Goal: Transaction & Acquisition: Purchase product/service

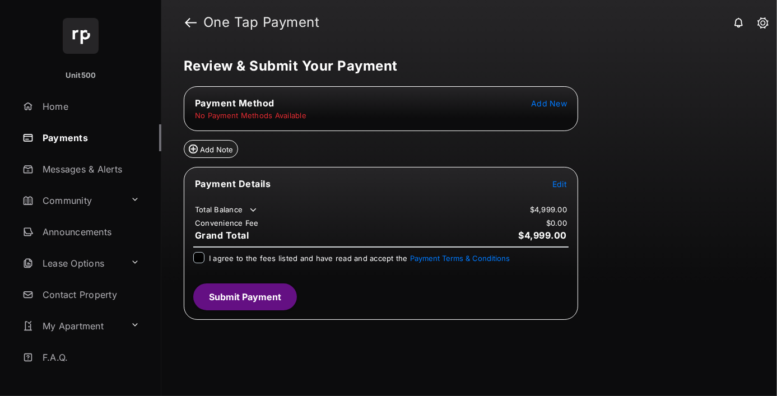
click at [560, 182] on span "Edit" at bounding box center [559, 184] width 15 height 10
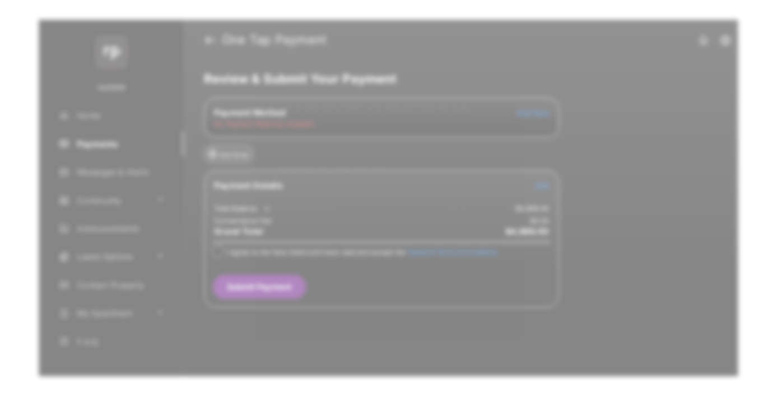
click at [368, 196] on div "Other Amount" at bounding box center [368, 205] width 182 height 19
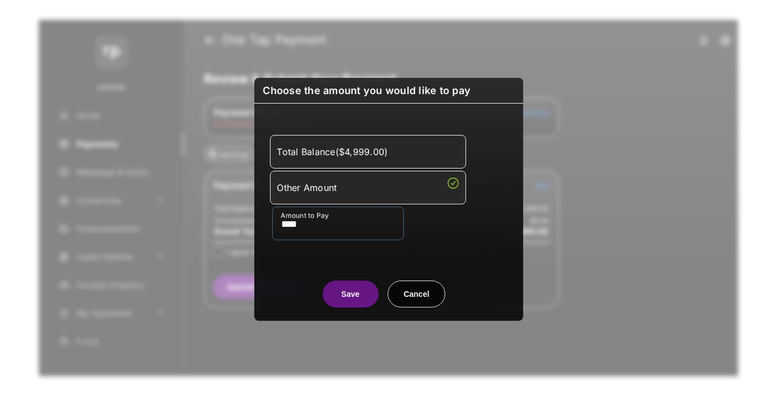
type input "****"
click at [350, 293] on button "Save" at bounding box center [351, 293] width 56 height 27
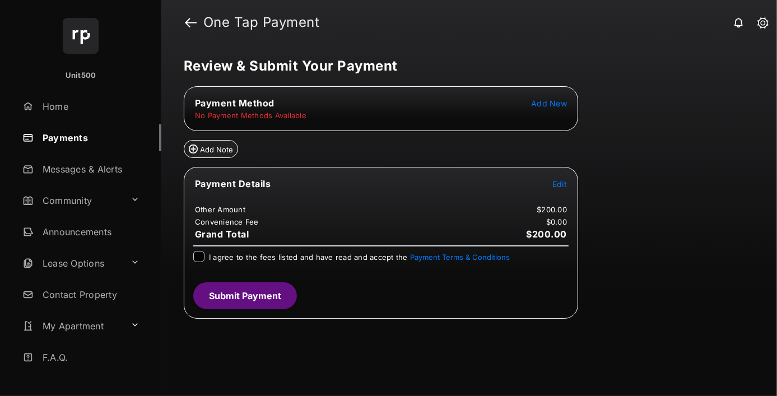
click at [542, 104] on span "Add New" at bounding box center [549, 104] width 36 height 10
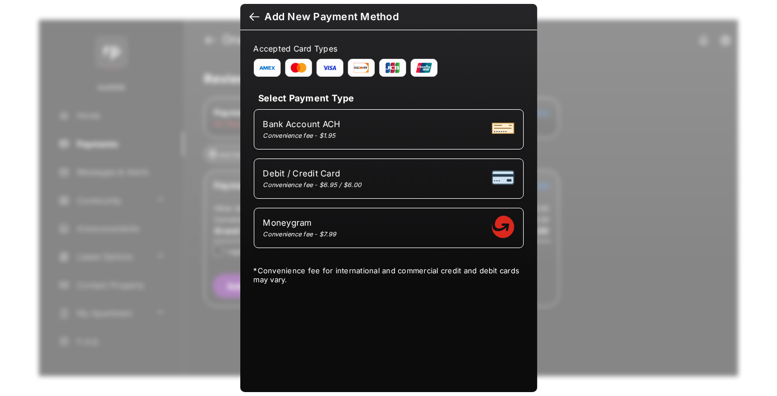
click at [258, 19] on span "Add New Payment Method" at bounding box center [388, 17] width 279 height 12
click at [257, 17] on div at bounding box center [254, 18] width 10 height 12
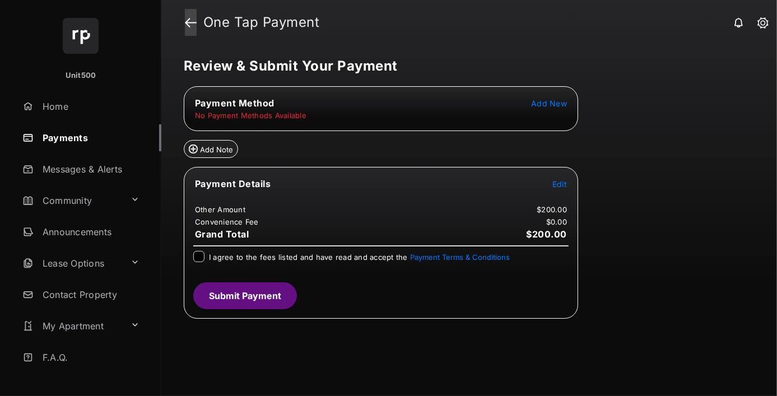
click at [193, 30] on link at bounding box center [191, 22] width 12 height 27
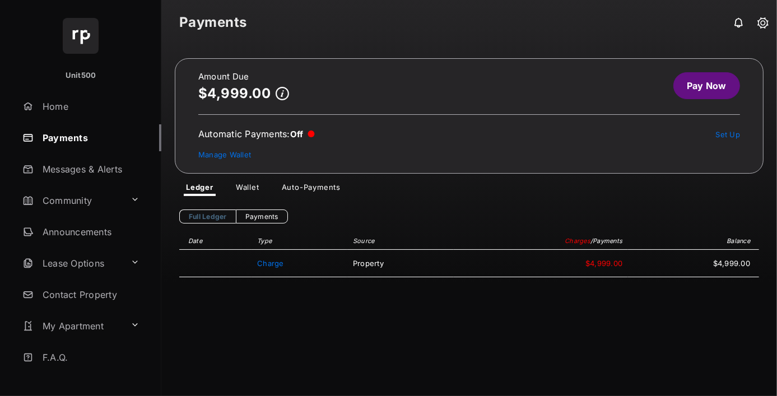
click at [684, 92] on link "Pay Now" at bounding box center [706, 85] width 67 height 27
